Goal: Navigation & Orientation: Find specific page/section

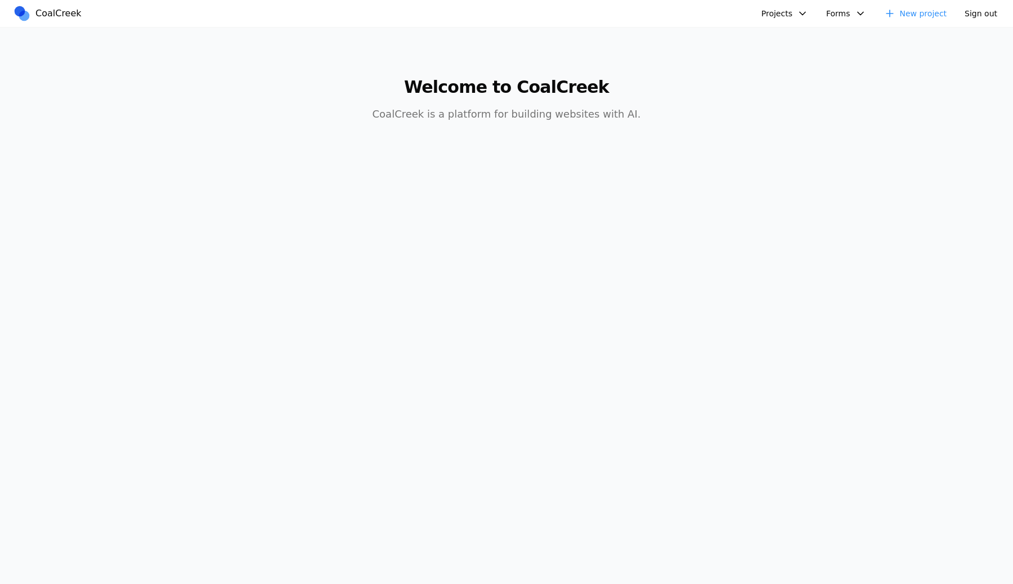
click at [799, 6] on button "Projects" at bounding box center [784, 14] width 60 height 18
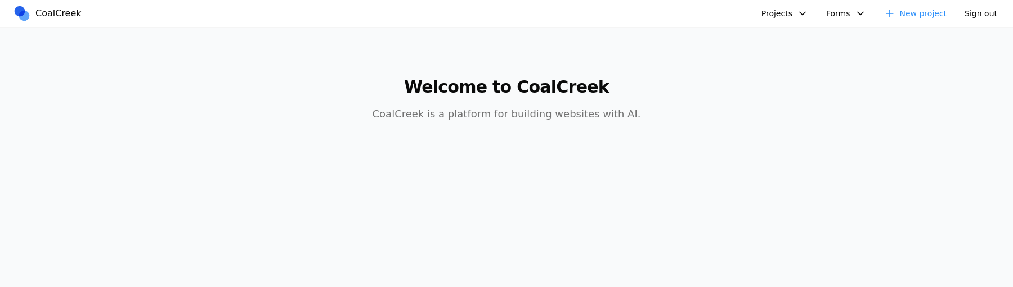
click at [790, 17] on button "Projects" at bounding box center [784, 14] width 60 height 18
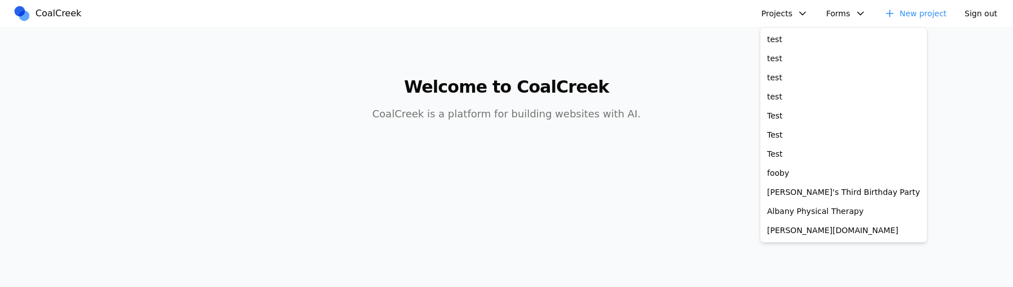
click at [758, 101] on main "Welcome to CoalCreek CoalCreek is a platform for building websites with AI." at bounding box center [506, 93] width 864 height 131
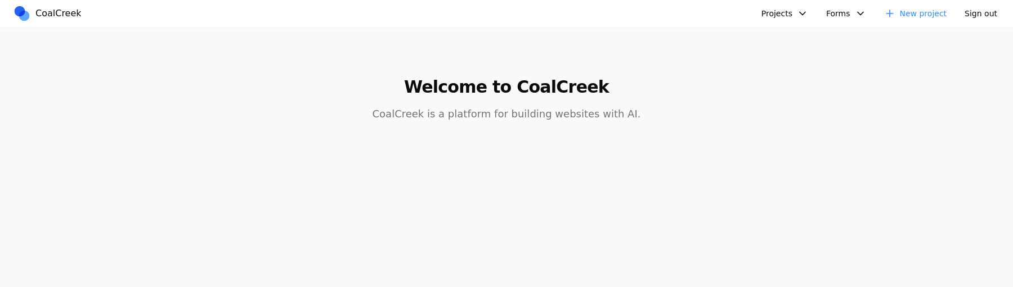
click at [792, 110] on main "Welcome to CoalCreek CoalCreek is a platform for building websites with AI." at bounding box center [506, 93] width 864 height 131
click at [797, 11] on button "Projects" at bounding box center [784, 14] width 60 height 18
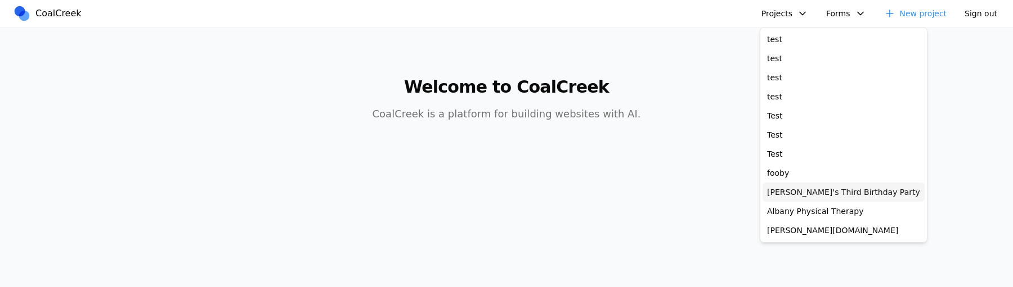
click at [804, 196] on link "[PERSON_NAME]'s Third Birthday Party" at bounding box center [843, 192] width 162 height 19
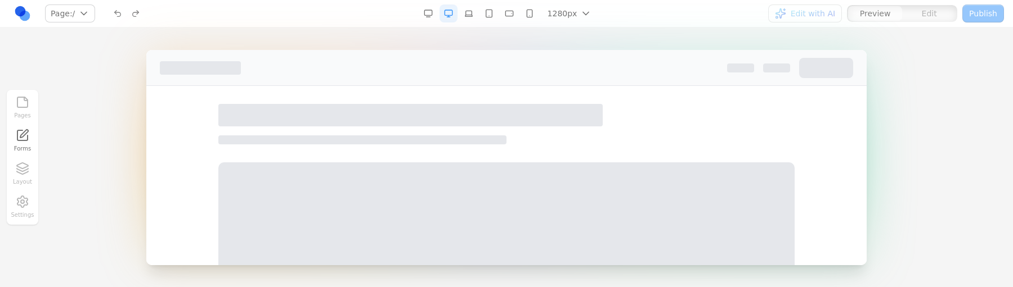
click at [422, 138] on div at bounding box center [362, 140] width 288 height 9
